Goal: Transaction & Acquisition: Book appointment/travel/reservation

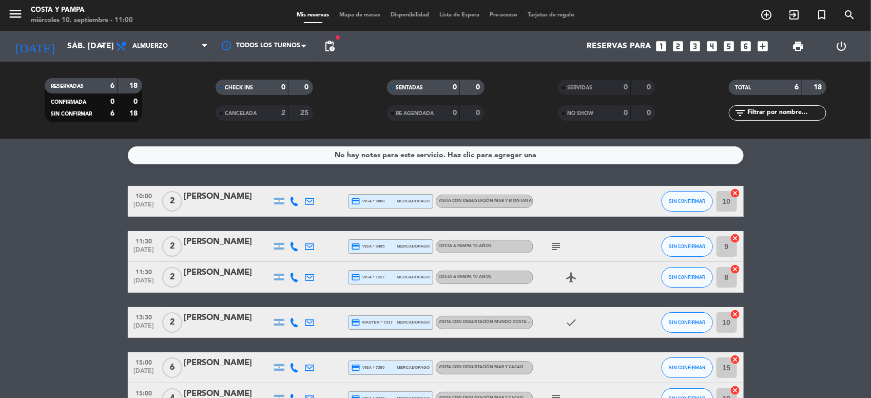
click at [764, 15] on icon "add_circle_outline" at bounding box center [766, 15] width 12 height 12
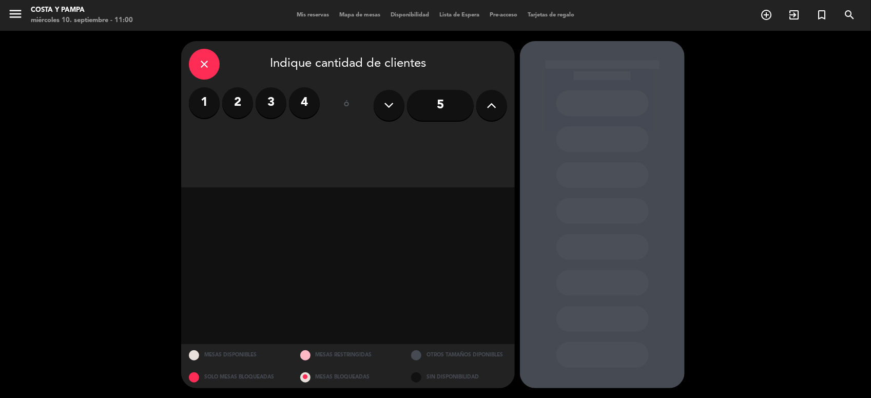
click at [494, 104] on icon at bounding box center [492, 104] width 10 height 15
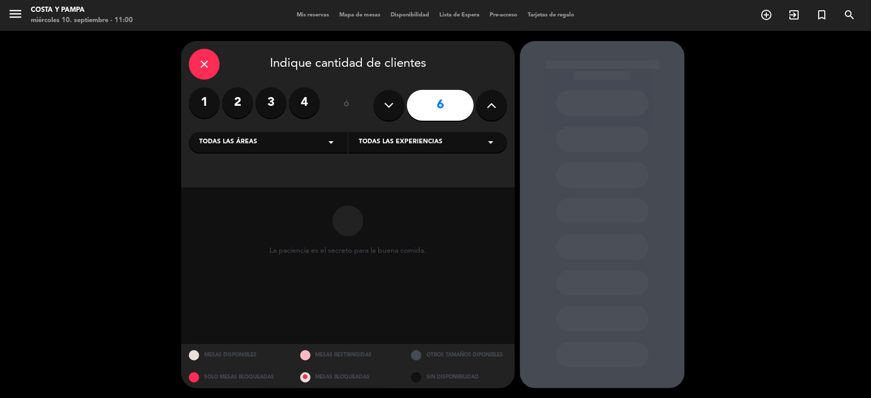
click at [494, 104] on icon at bounding box center [492, 104] width 10 height 15
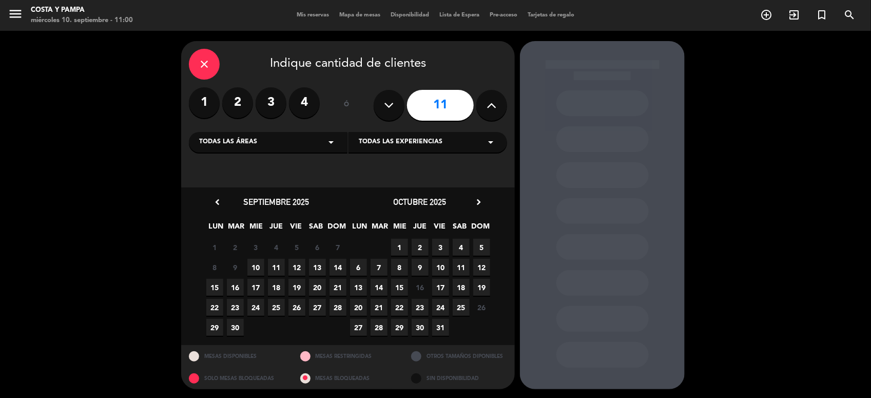
click at [494, 104] on icon at bounding box center [492, 104] width 10 height 15
type input "12"
click at [319, 287] on span "20" at bounding box center [317, 287] width 17 height 17
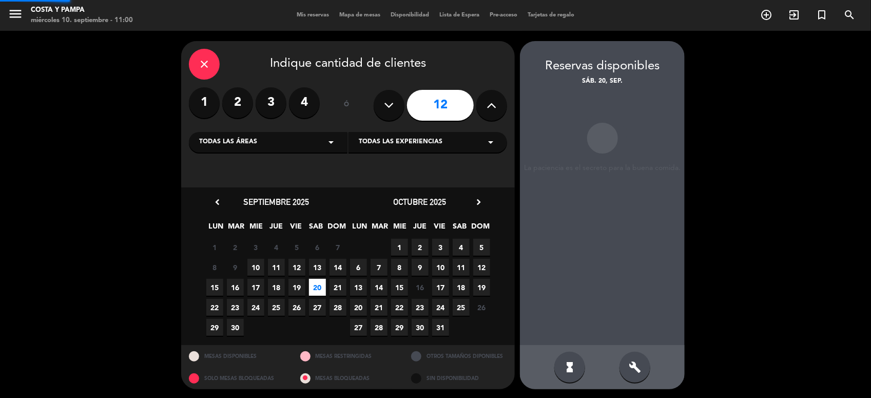
scroll to position [1, 0]
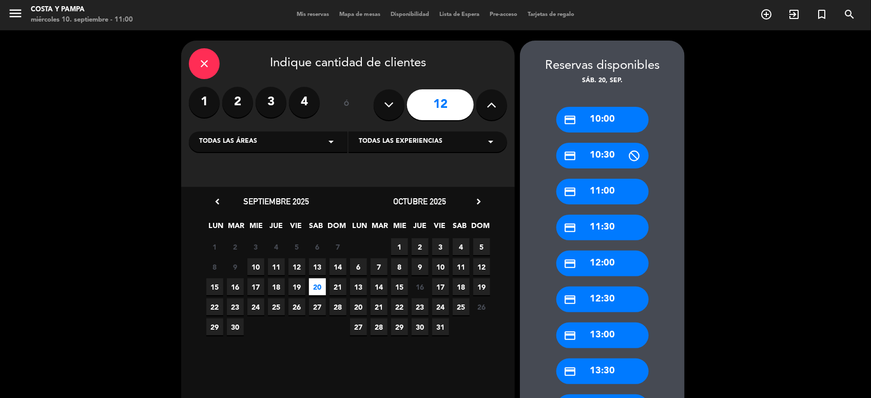
click at [598, 367] on div "credit_card 13:30" at bounding box center [602, 371] width 92 height 26
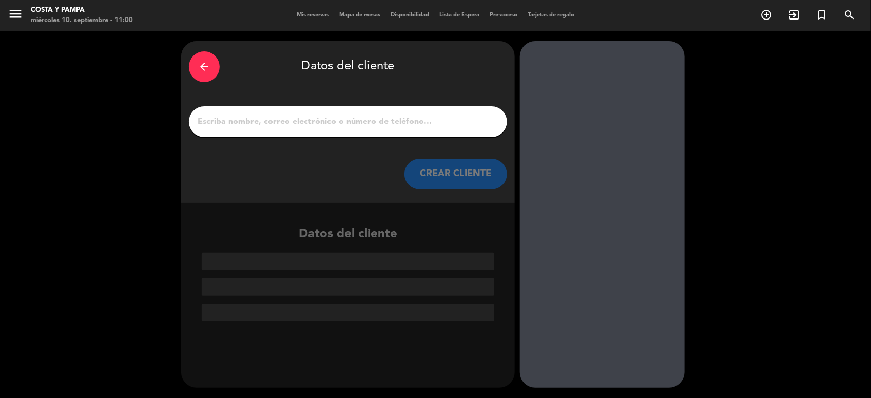
scroll to position [0, 0]
click at [369, 122] on input "1" at bounding box center [348, 121] width 303 height 14
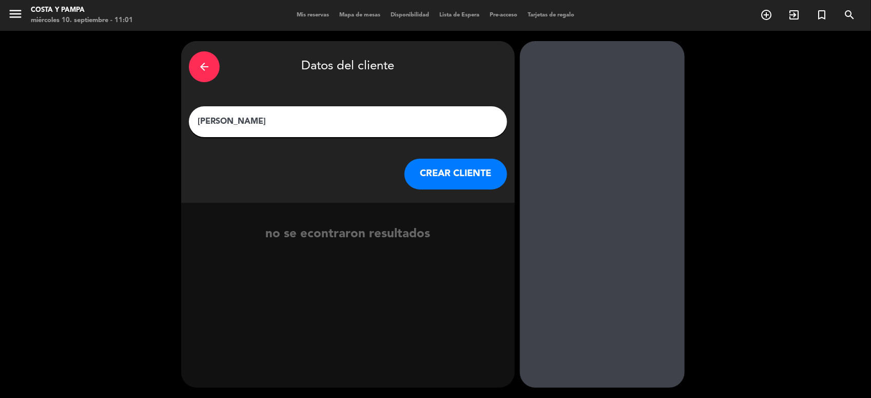
type input "[PERSON_NAME]"
click at [434, 175] on button "CREAR CLIENTE" at bounding box center [455, 174] width 103 height 31
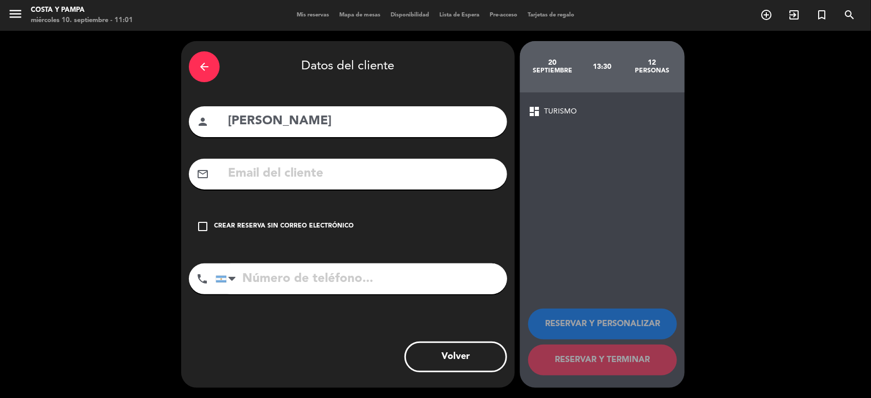
click at [203, 225] on icon "check_box_outline_blank" at bounding box center [203, 226] width 12 height 12
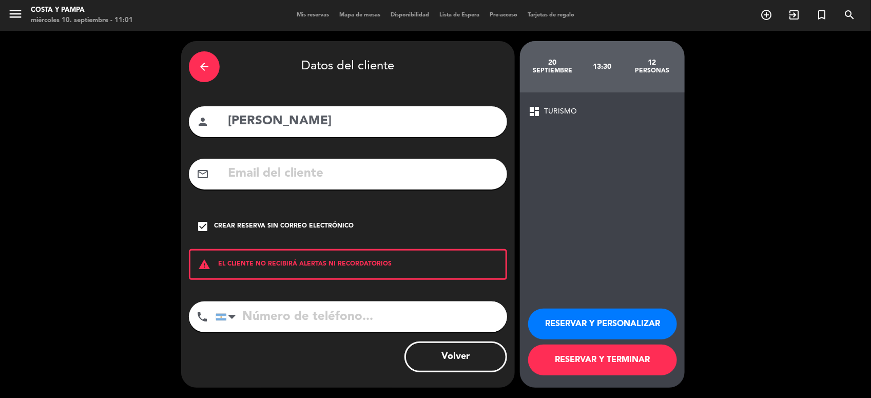
click at [569, 355] on button "RESERVAR Y TERMINAR" at bounding box center [602, 359] width 149 height 31
